Goal: Information Seeking & Learning: Find specific fact

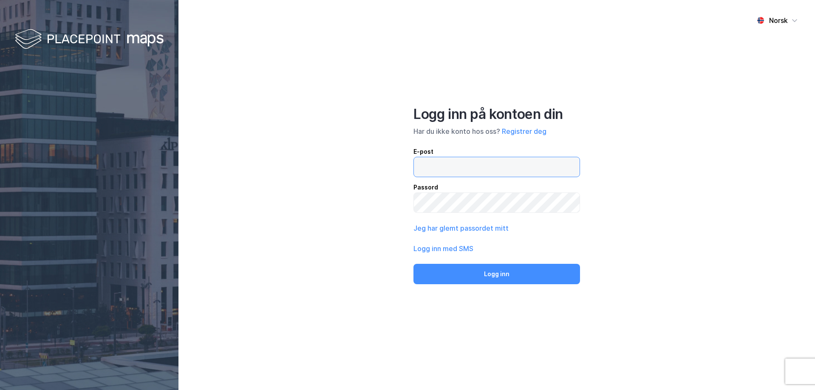
click at [477, 161] on input "email" at bounding box center [497, 167] width 166 height 20
type input "[EMAIL_ADDRESS][DOMAIN_NAME]"
click at [414, 264] on button "Logg inn" at bounding box center [497, 274] width 167 height 20
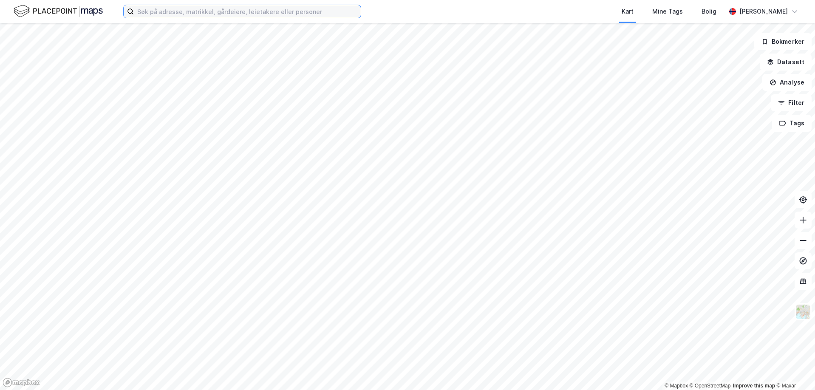
click at [252, 10] on input at bounding box center [247, 11] width 227 height 13
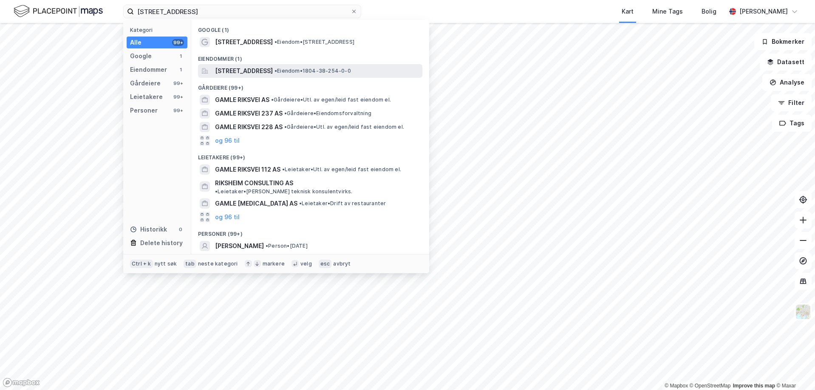
click at [273, 67] on span "[STREET_ADDRESS]" at bounding box center [244, 71] width 58 height 10
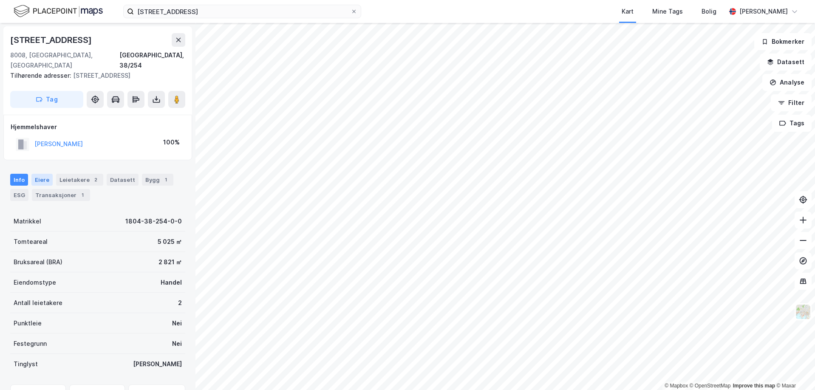
click at [44, 174] on div "Eiere" at bounding box center [41, 180] width 21 height 12
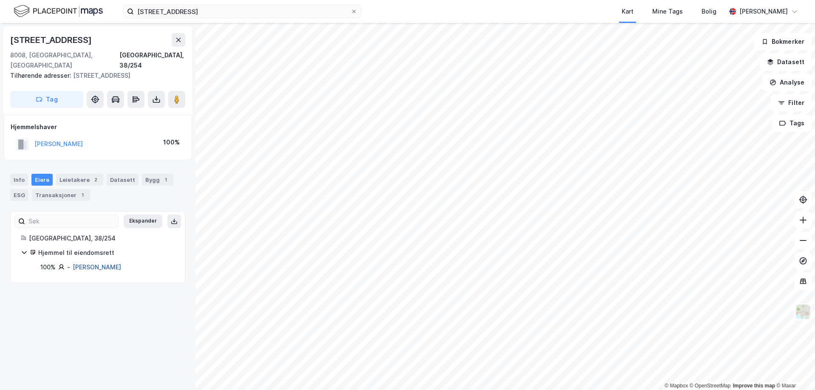
click at [105, 264] on link "[PERSON_NAME]" at bounding box center [97, 267] width 48 height 7
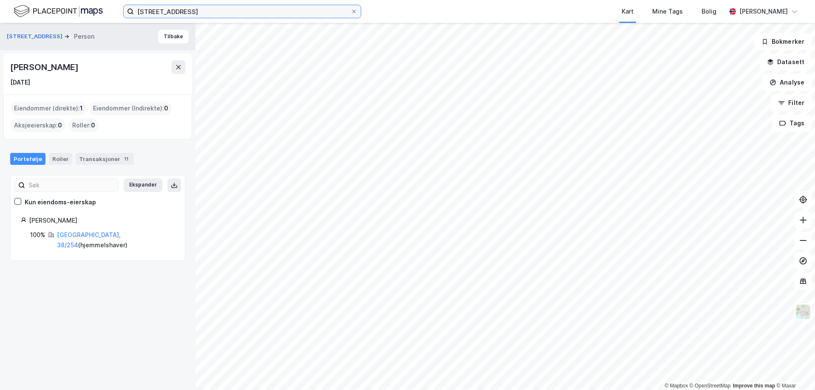
click at [220, 13] on input "[STREET_ADDRESS]" at bounding box center [242, 11] width 217 height 13
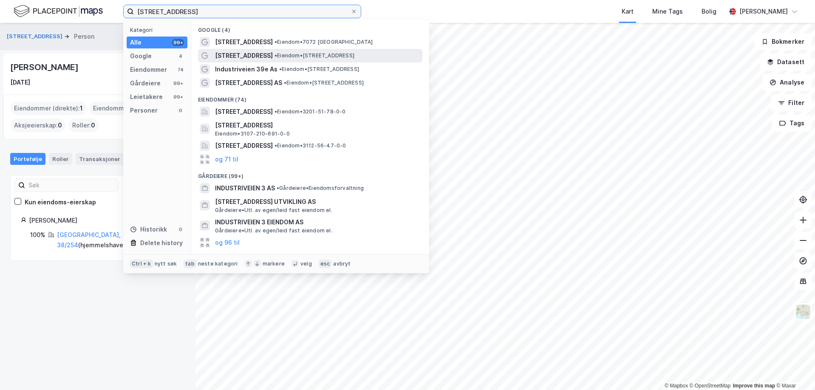
type input "[STREET_ADDRESS]"
click at [275, 56] on span "• Eiendom • [STREET_ADDRESS]" at bounding box center [315, 55] width 80 height 7
